Goal: Information Seeking & Learning: Find contact information

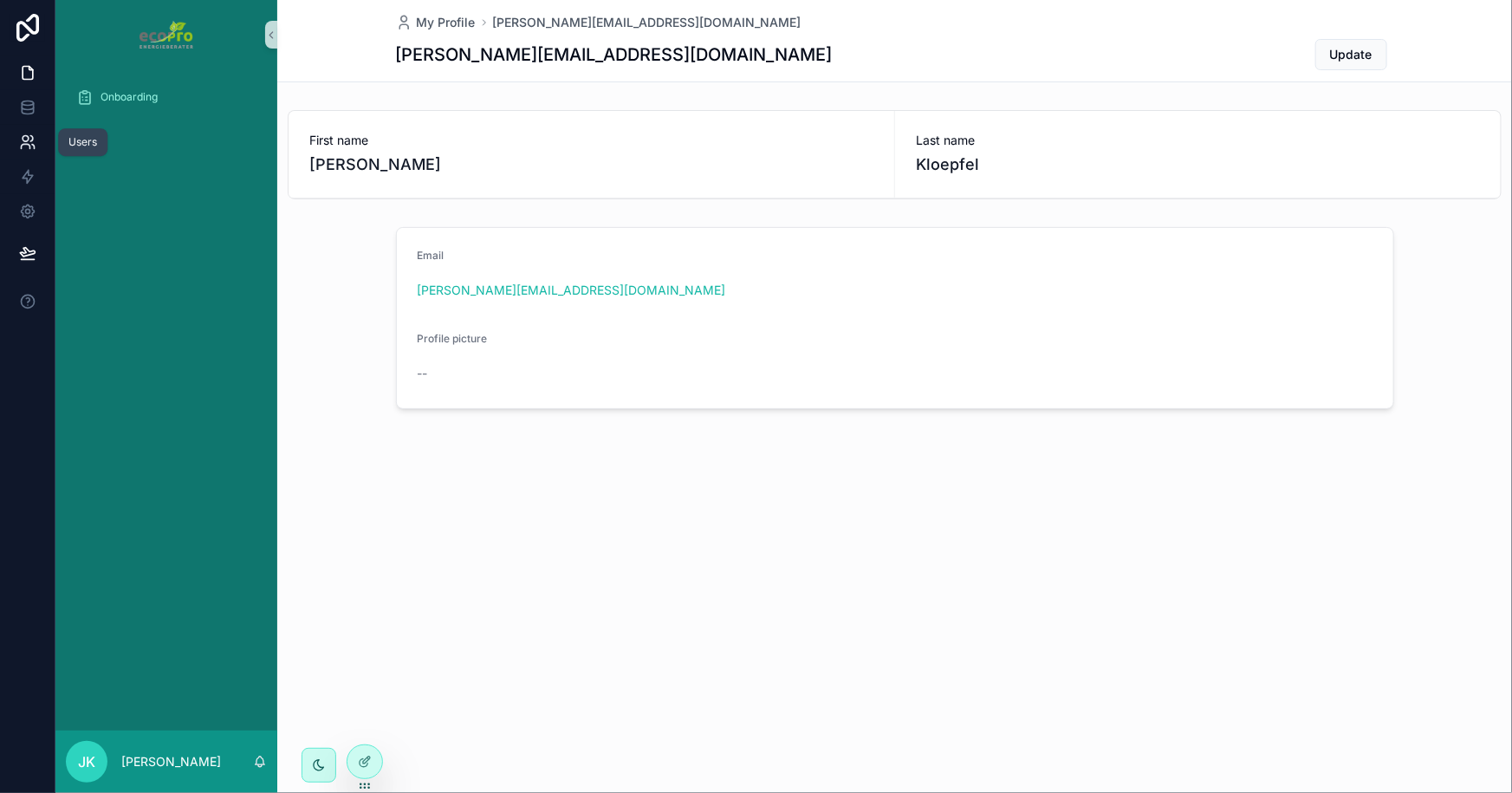
drag, startPoint x: 17, startPoint y: 143, endPoint x: 18, endPoint y: 152, distance: 9.1
click at [19, 143] on icon at bounding box center [28, 142] width 17 height 17
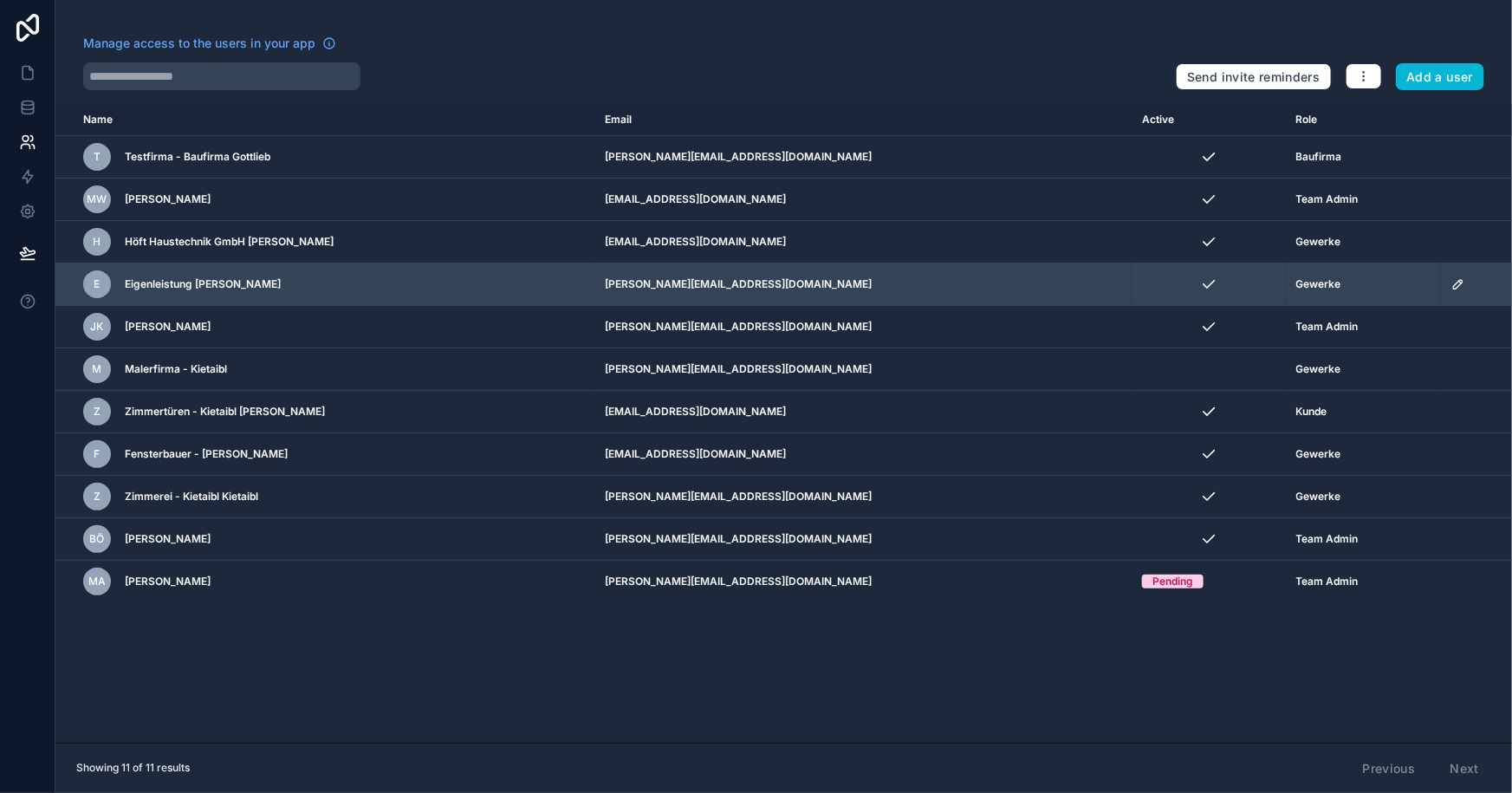
click at [1313, 284] on div "Gewerke" at bounding box center [1363, 284] width 134 height 14
click at [1296, 283] on span "Gewerke" at bounding box center [1318, 284] width 45 height 14
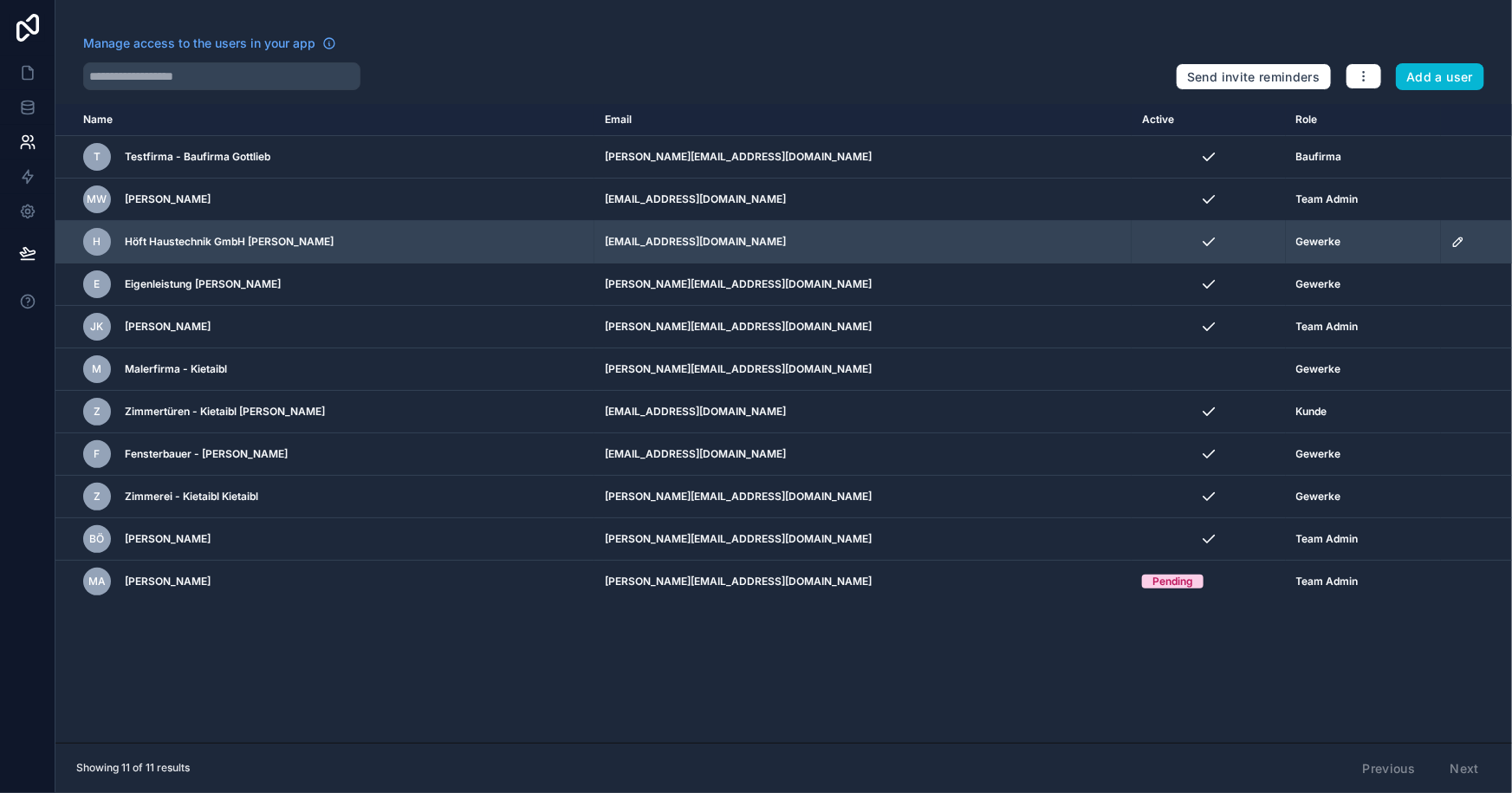
click at [244, 238] on span "Höft Haustechnik GmbH [PERSON_NAME]" at bounding box center [229, 241] width 209 height 14
click at [244, 239] on span "Höft Haustechnik GmbH [PERSON_NAME]" at bounding box center [229, 241] width 209 height 14
click at [406, 243] on div "H Höft Haustechnik GmbH [PERSON_NAME]" at bounding box center [333, 242] width 499 height 28
click at [90, 242] on div "H" at bounding box center [97, 242] width 28 height 28
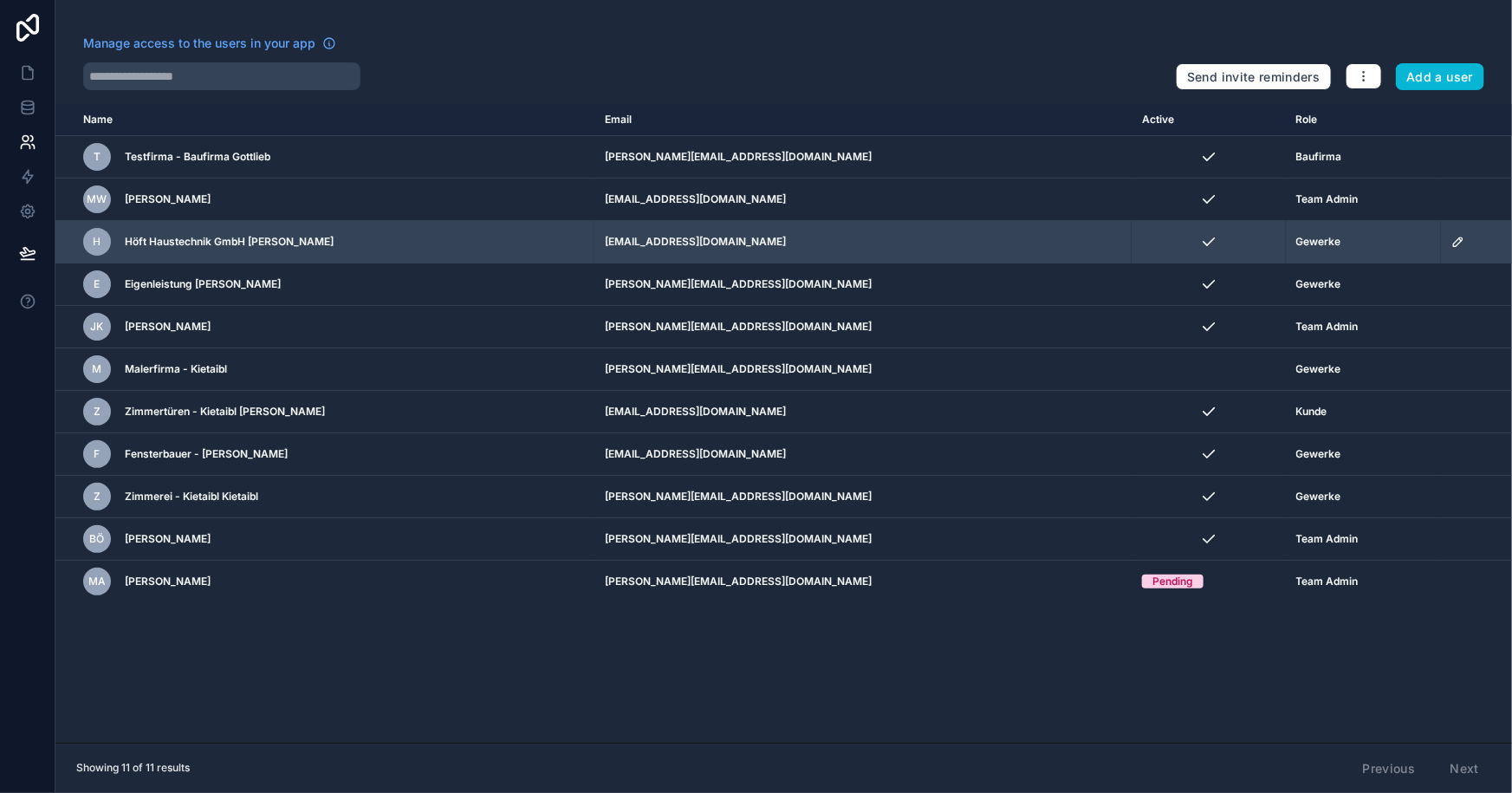
click at [90, 242] on div "H" at bounding box center [97, 242] width 28 height 28
click at [749, 234] on td "[EMAIL_ADDRESS][DOMAIN_NAME]" at bounding box center [863, 242] width 538 height 42
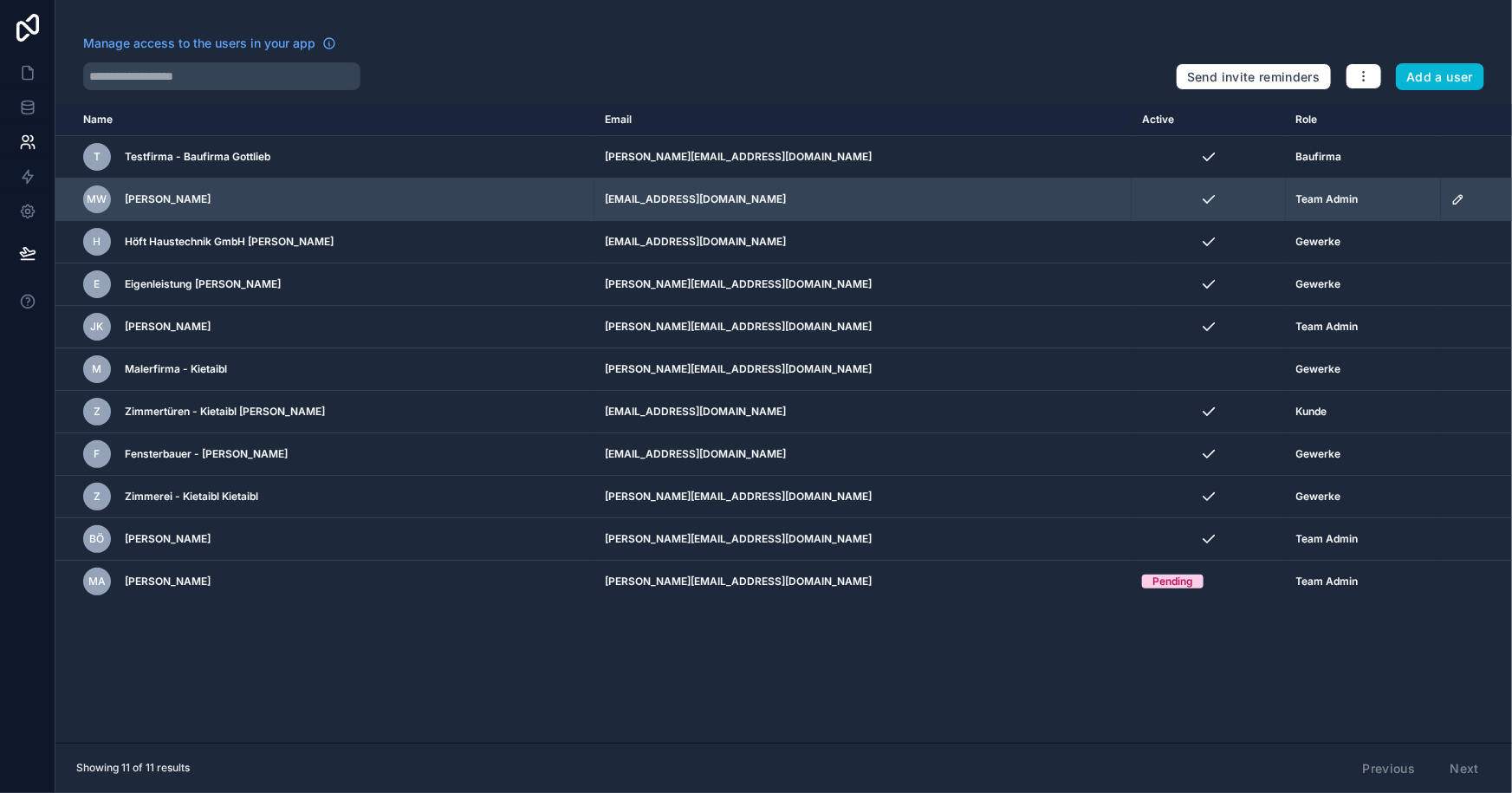
click at [417, 192] on div "MW [PERSON_NAME]" at bounding box center [333, 199] width 499 height 28
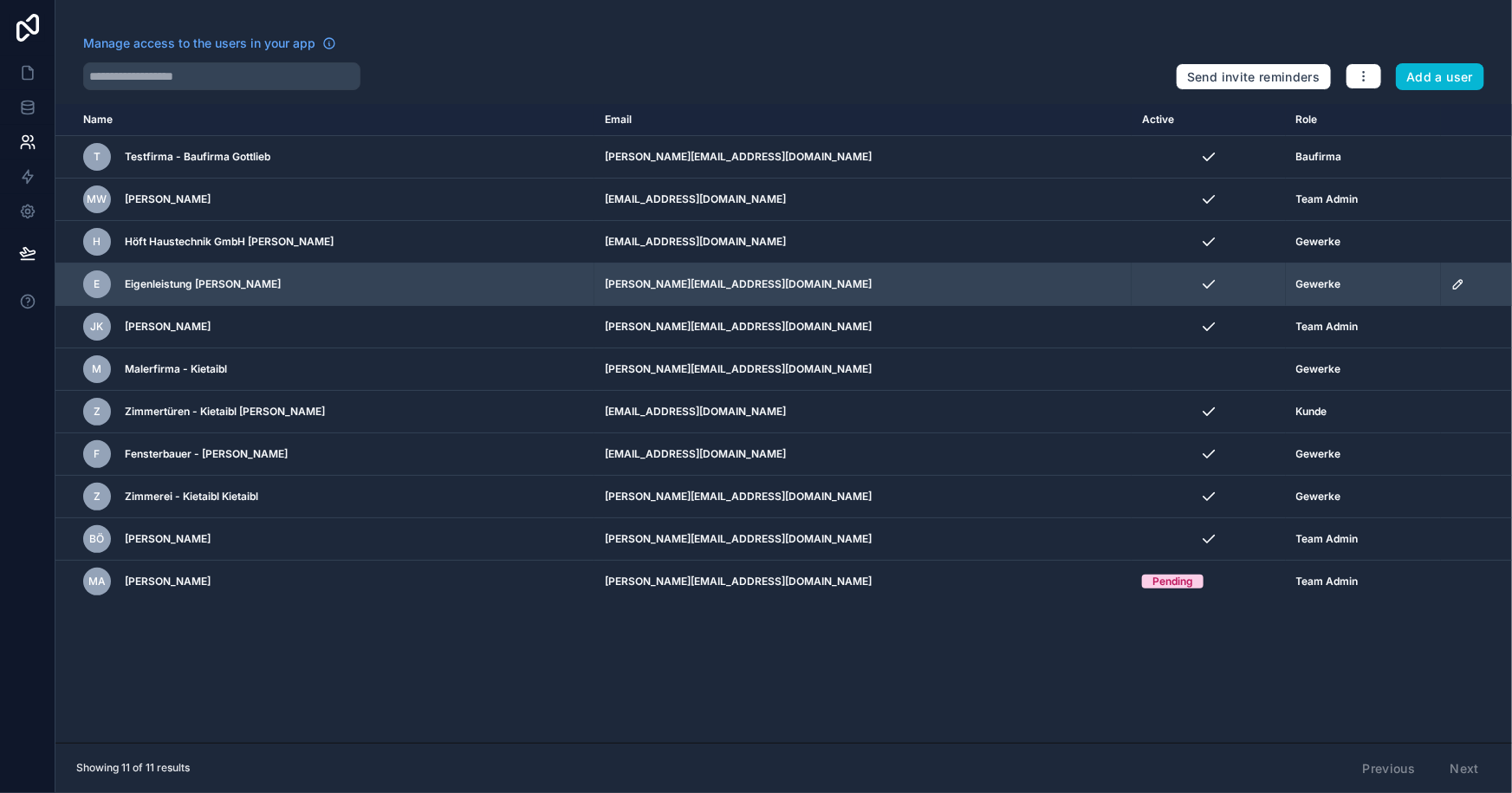
click at [872, 289] on td "[PERSON_NAME][EMAIL_ADDRESS][DOMAIN_NAME]" at bounding box center [863, 285] width 538 height 42
click at [1398, 287] on div "Gewerke" at bounding box center [1363, 284] width 134 height 14
drag, startPoint x: 224, startPoint y: 291, endPoint x: 184, endPoint y: 293, distance: 40.0
click at [184, 293] on div "E Eigenleistung [PERSON_NAME]" at bounding box center [333, 284] width 499 height 28
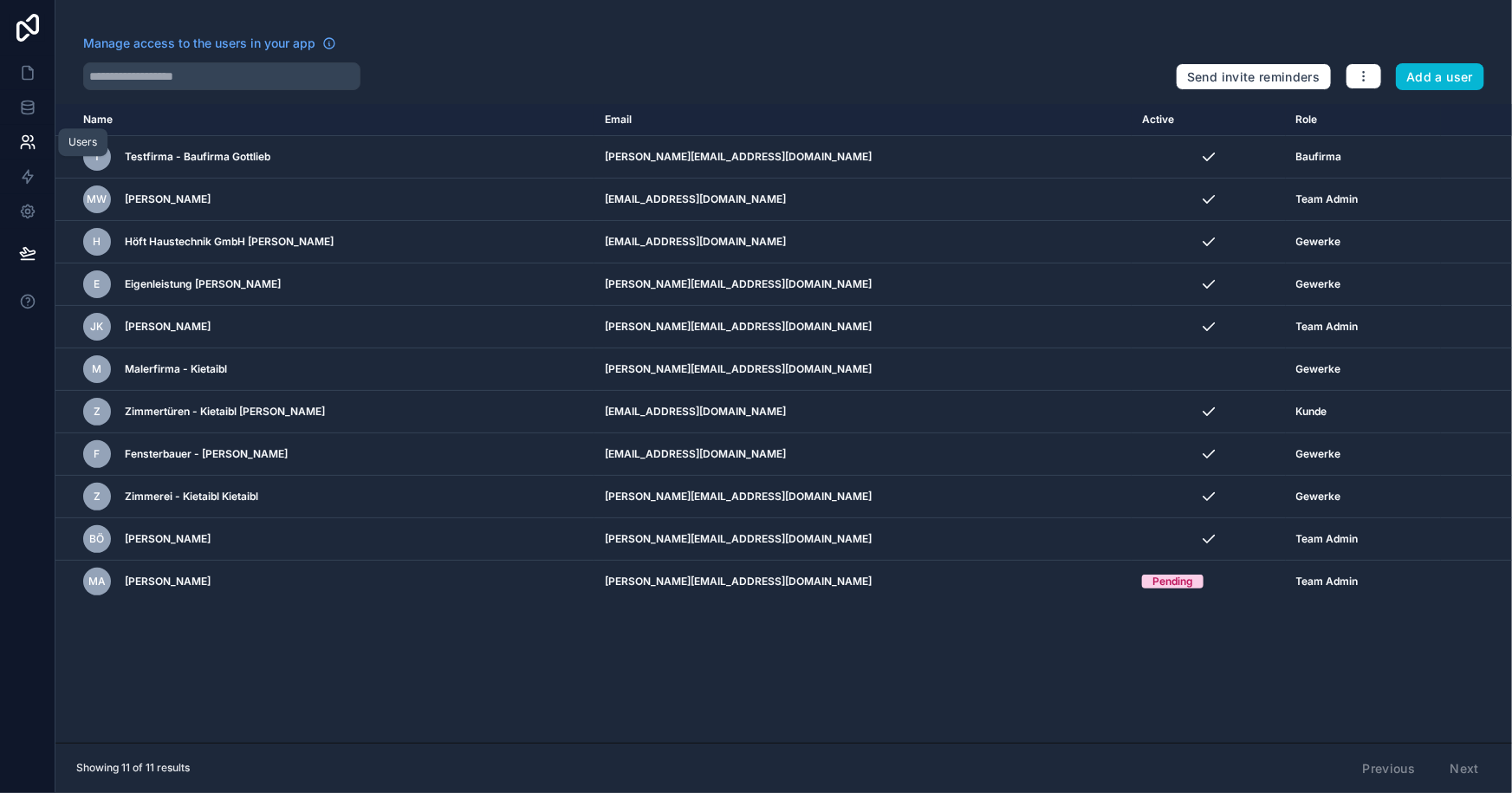
click at [28, 134] on icon at bounding box center [28, 142] width 17 height 17
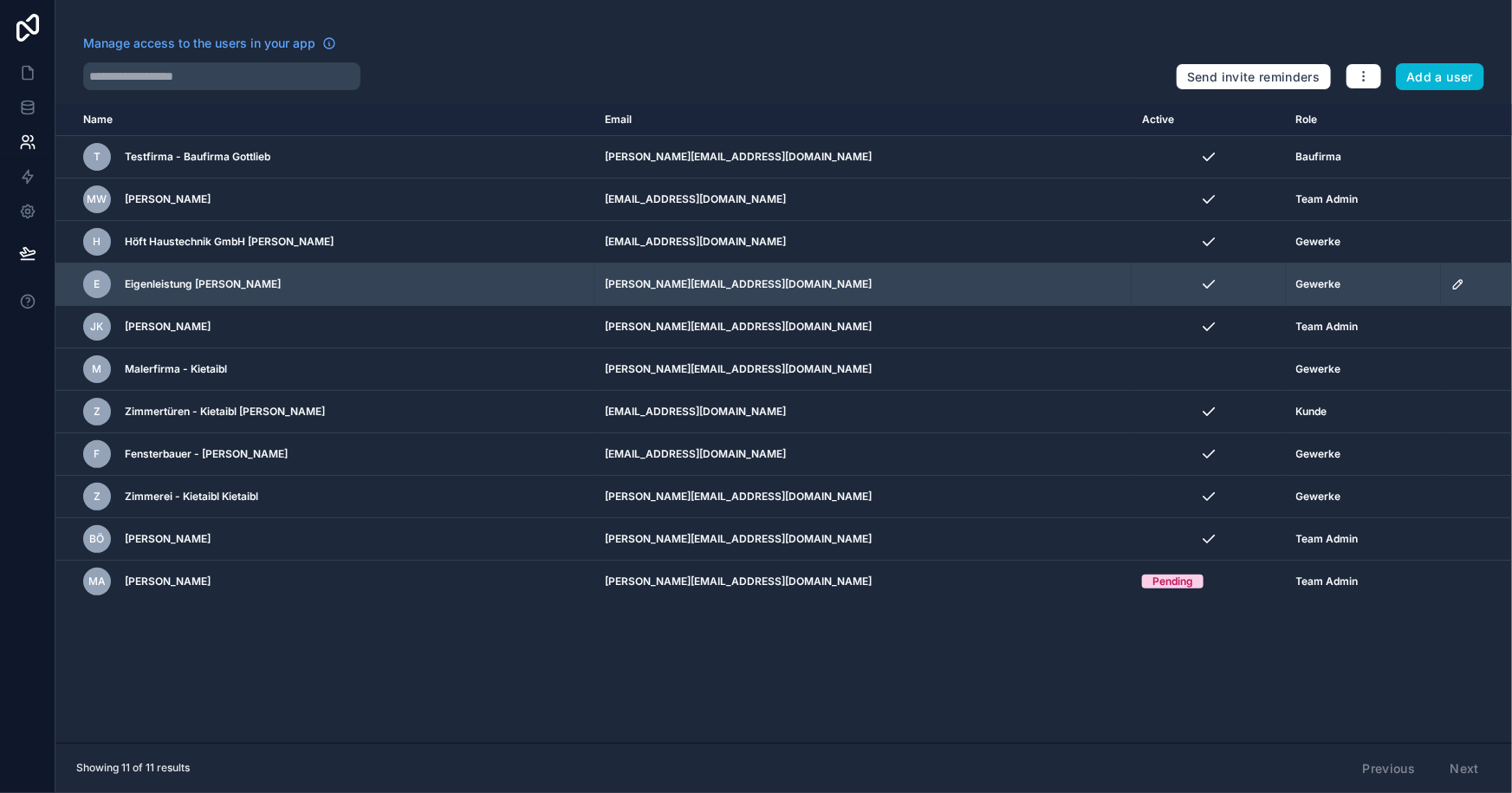
click at [177, 283] on span "Eigenleistung [PERSON_NAME]" at bounding box center [203, 284] width 156 height 14
click at [103, 286] on div "E" at bounding box center [97, 284] width 28 height 28
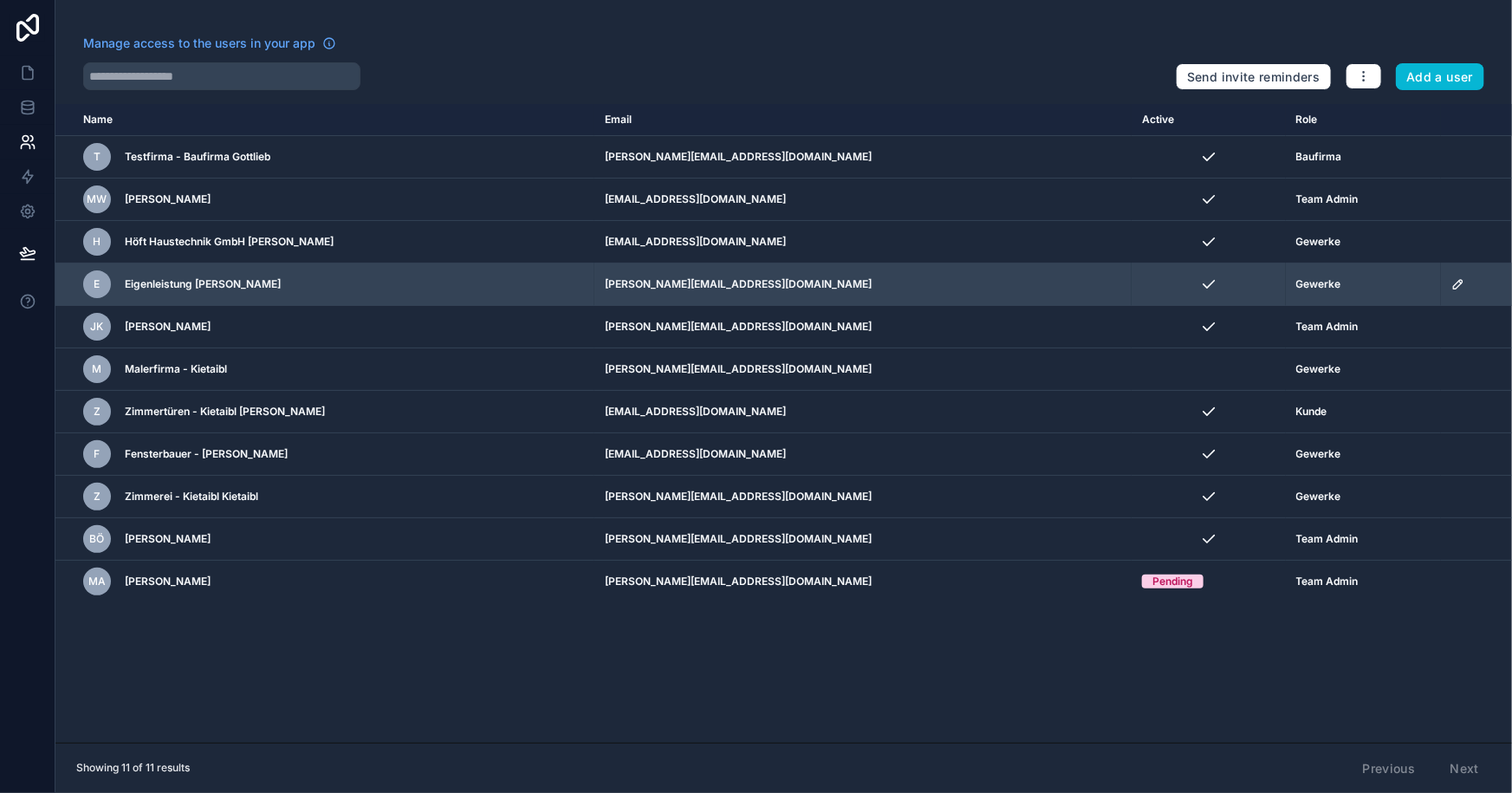
click at [813, 289] on td "[PERSON_NAME][EMAIL_ADDRESS][DOMAIN_NAME]" at bounding box center [863, 285] width 538 height 42
click at [812, 289] on td "[PERSON_NAME][EMAIL_ADDRESS][DOMAIN_NAME]" at bounding box center [863, 285] width 538 height 42
click at [1325, 288] on div "Gewerke" at bounding box center [1363, 284] width 134 height 14
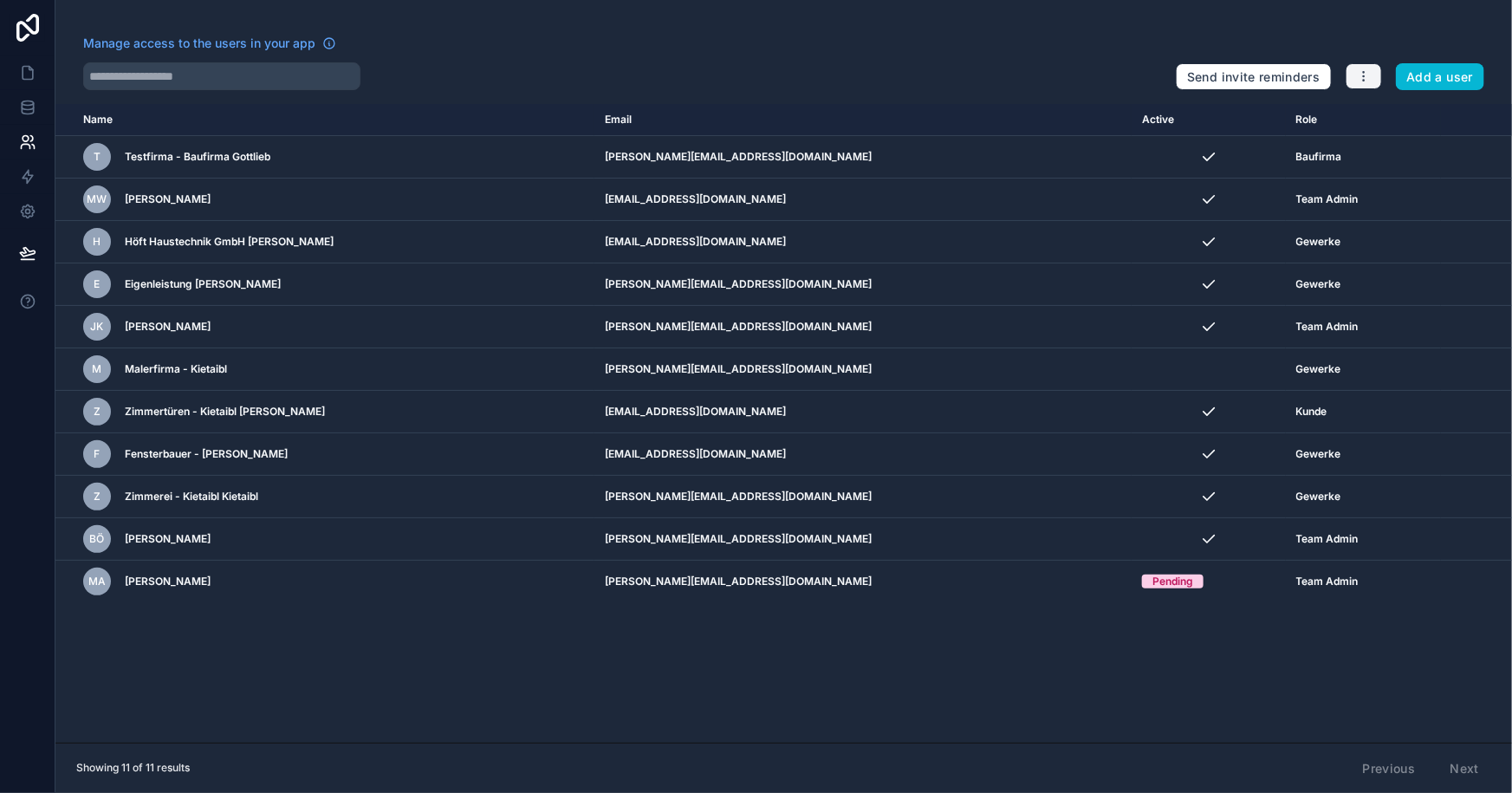
click at [1363, 73] on icon "button" at bounding box center [1363, 75] width 14 height 14
click at [1426, 21] on div "Manage access to the users in your app Send invite reminders Add a user Name Em…" at bounding box center [783, 396] width 1457 height 793
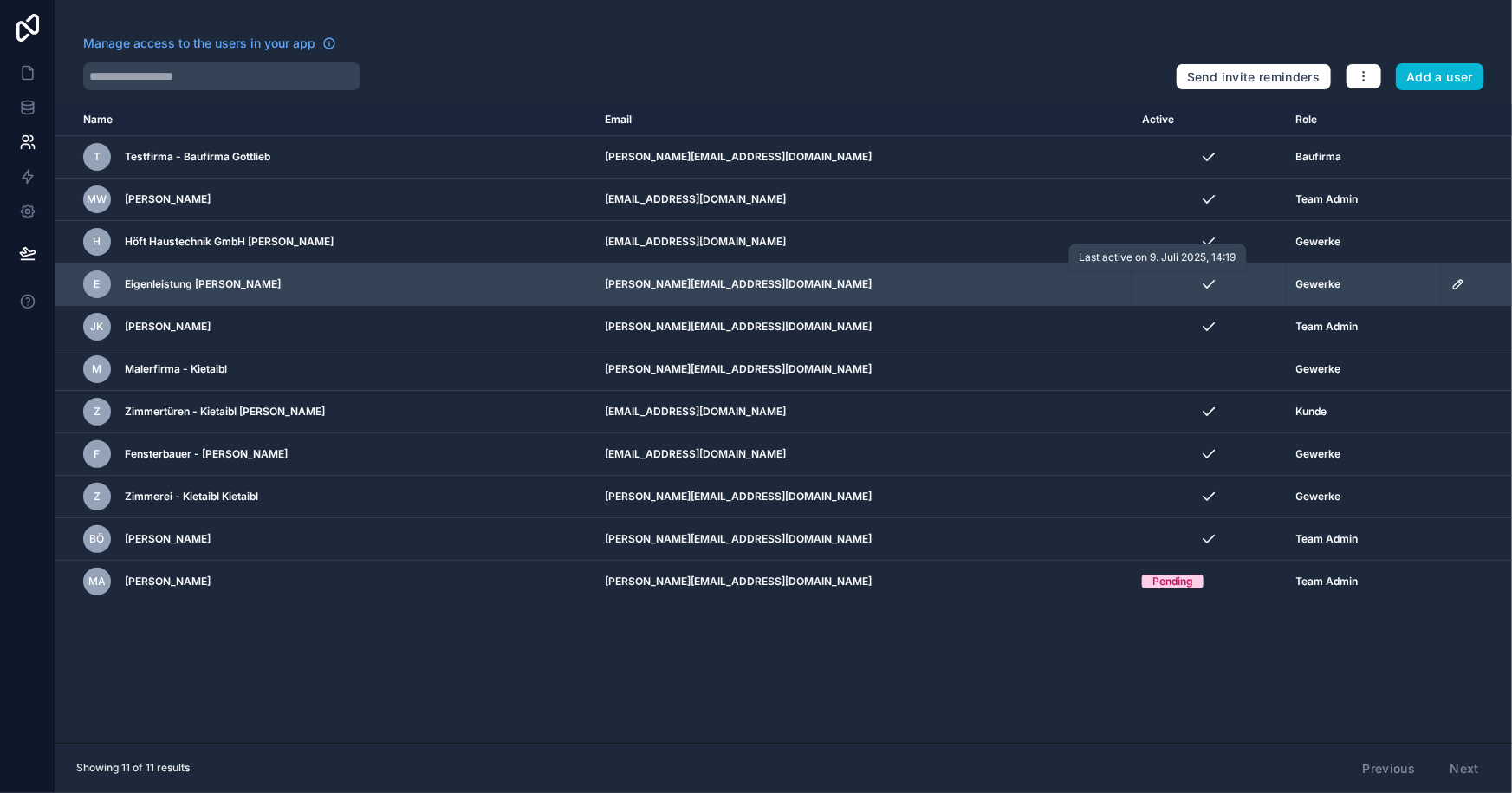
click at [1200, 288] on icon "scrollable content" at bounding box center [1209, 284] width 17 height 17
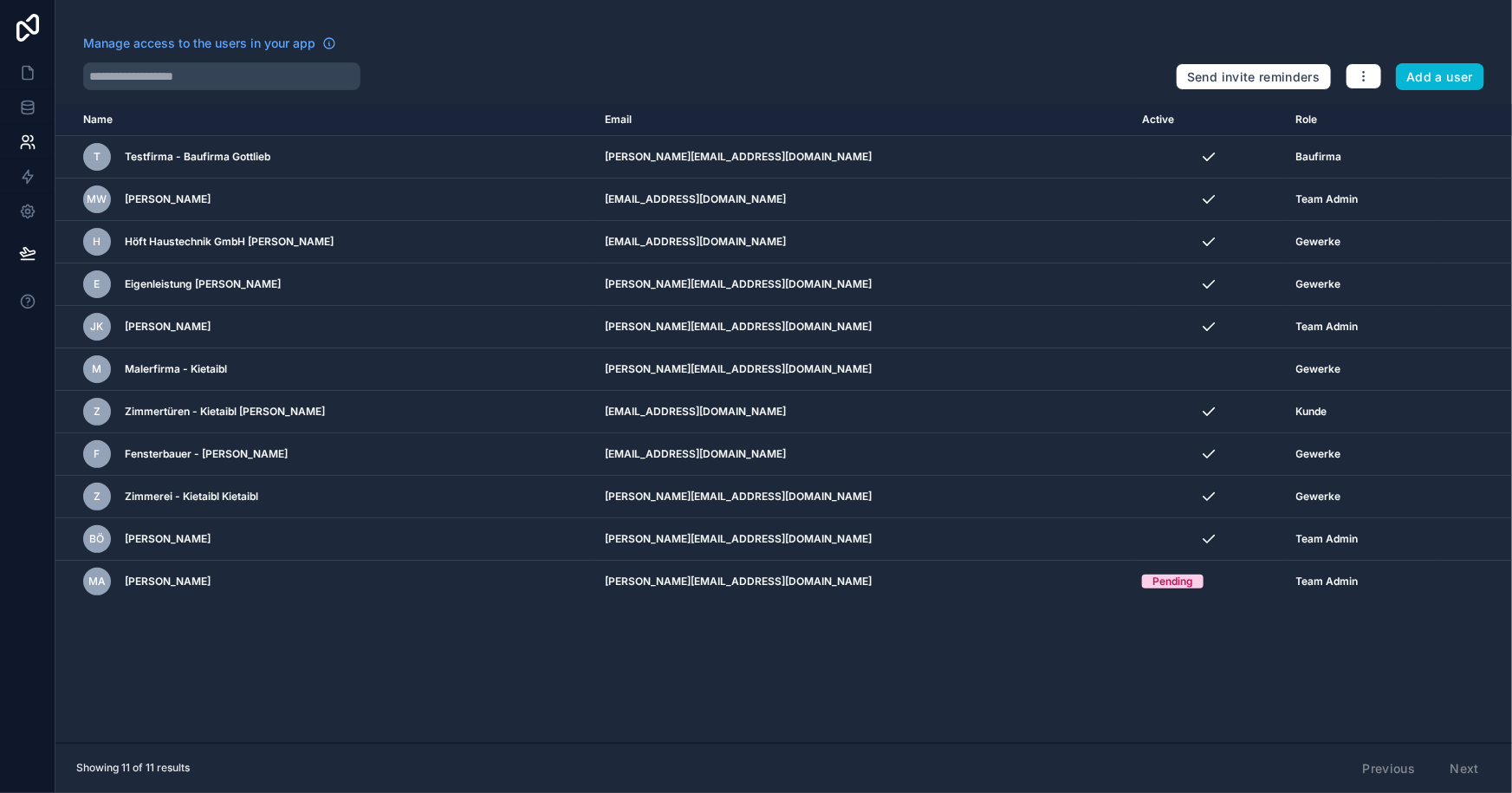
click at [1145, 45] on div "Manage access to the users in your app" at bounding box center [623, 49] width 1079 height 28
click at [163, 78] on input "text" at bounding box center [222, 76] width 278 height 28
